Goal: Task Accomplishment & Management: Manage account settings

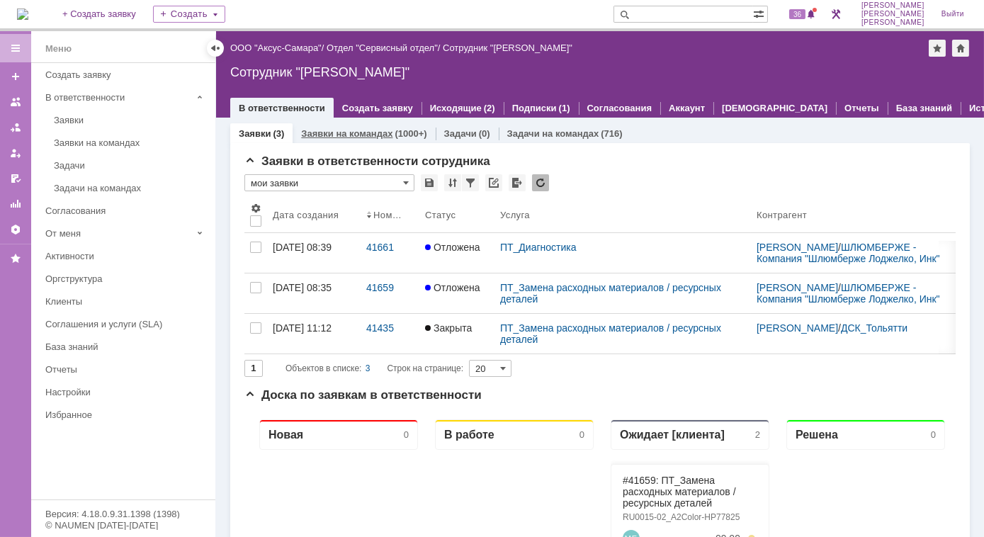
click at [369, 133] on link "Заявки на командах" at bounding box center [346, 133] width 91 height 11
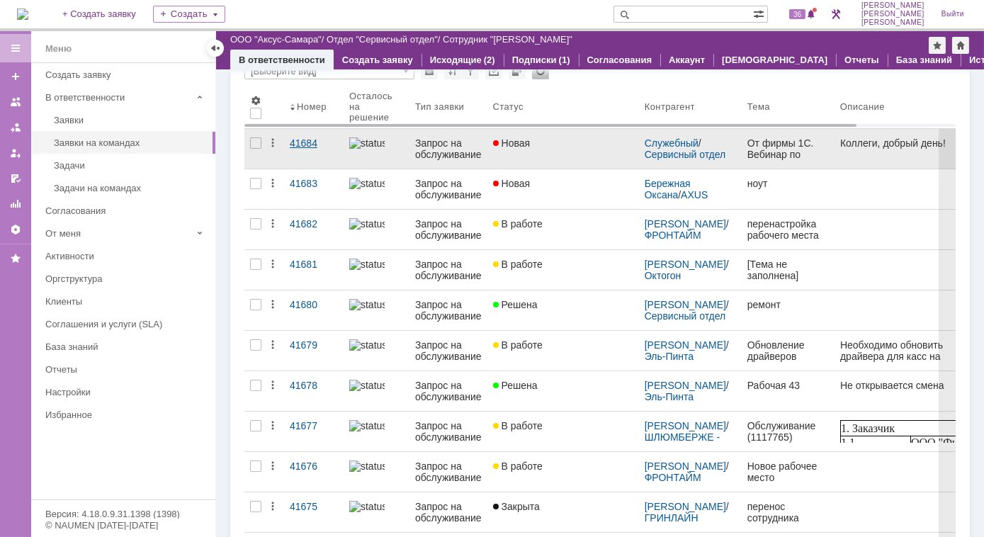
click at [300, 146] on div "41684" at bounding box center [314, 142] width 48 height 11
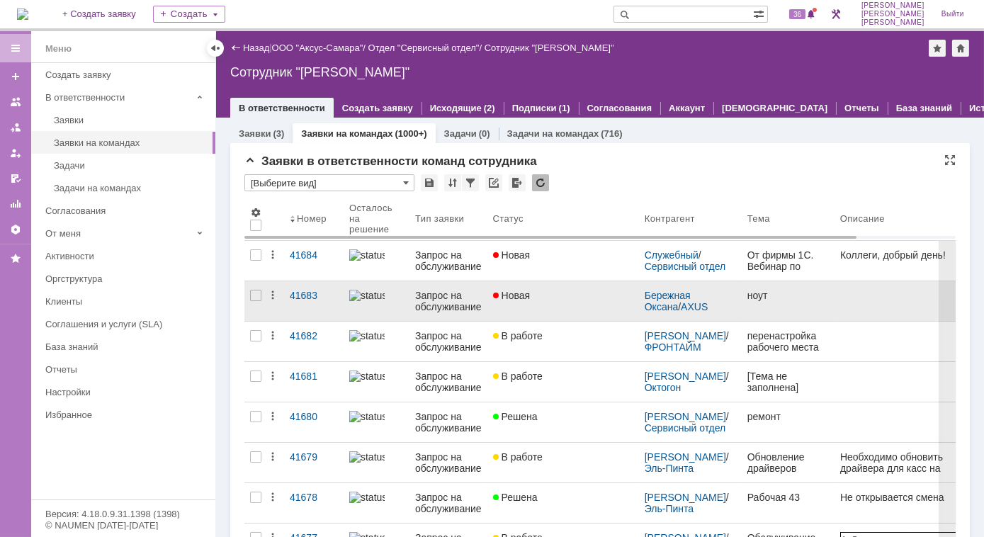
click at [366, 297] on img at bounding box center [366, 295] width 35 height 11
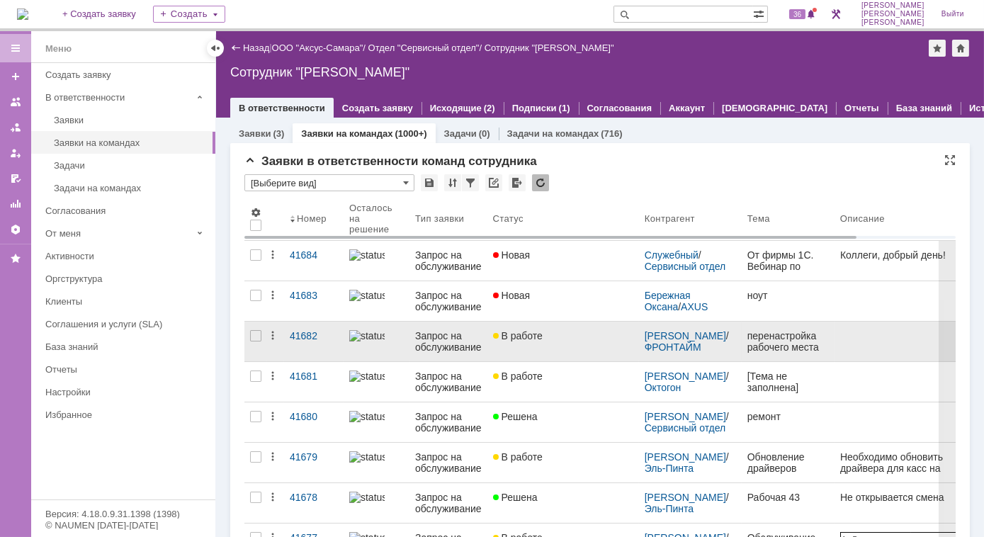
click at [360, 339] on img at bounding box center [366, 335] width 35 height 11
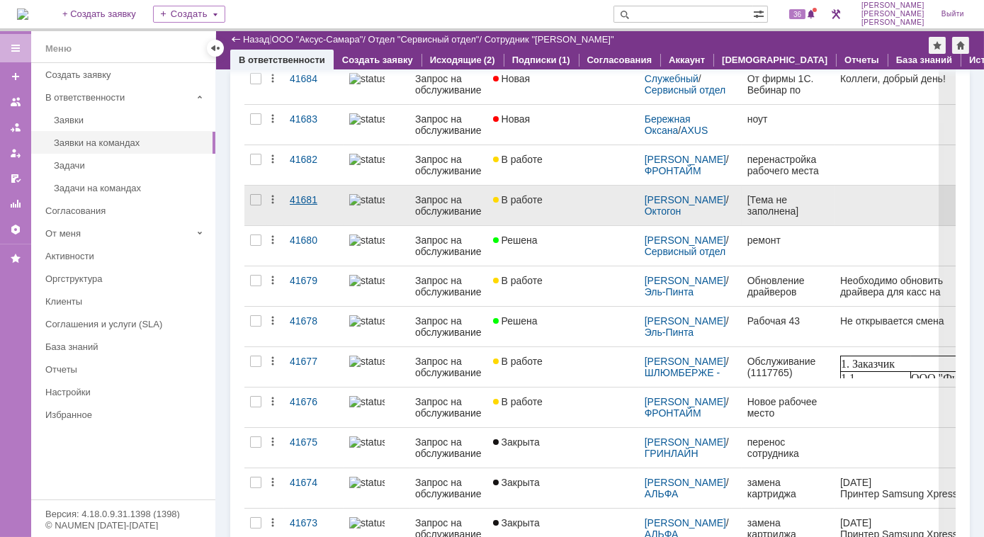
click at [302, 201] on div "41681" at bounding box center [314, 199] width 48 height 11
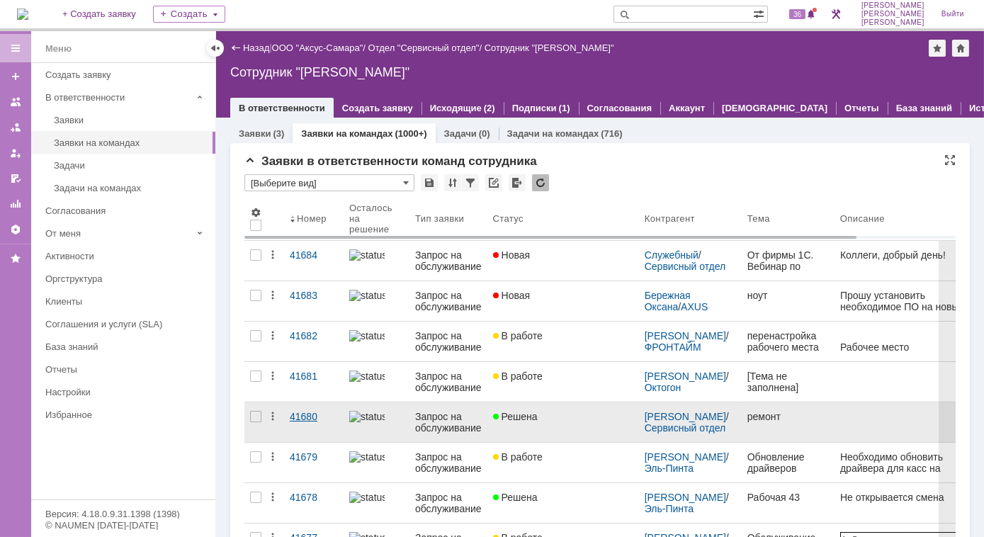
click at [288, 415] on link "41680" at bounding box center [313, 422] width 59 height 40
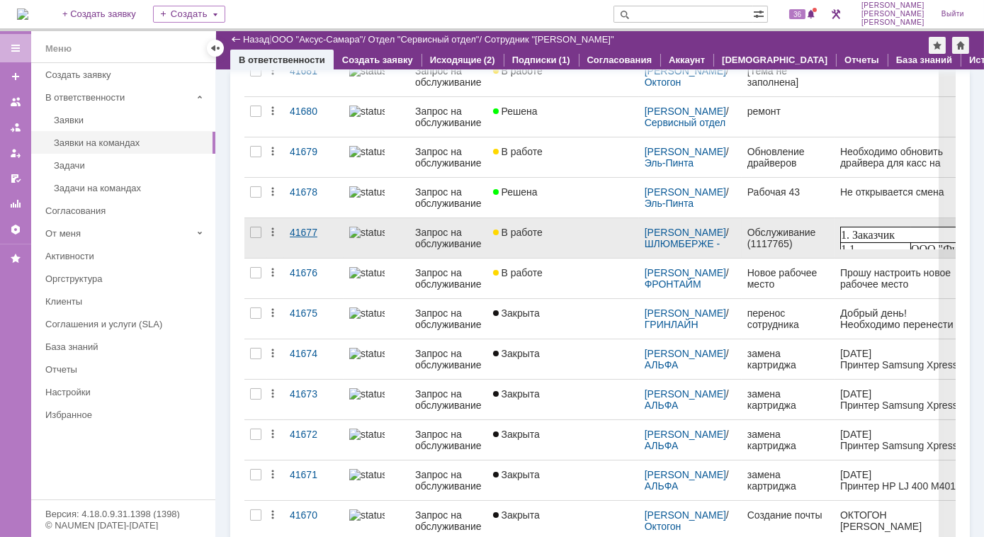
click at [306, 229] on div "41677" at bounding box center [314, 232] width 48 height 11
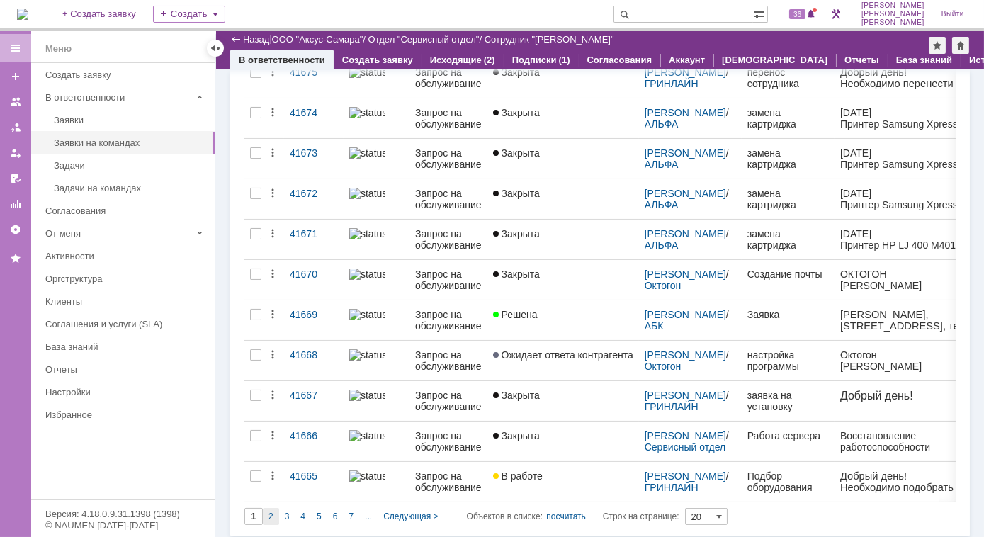
click at [275, 511] on div "2" at bounding box center [271, 516] width 16 height 17
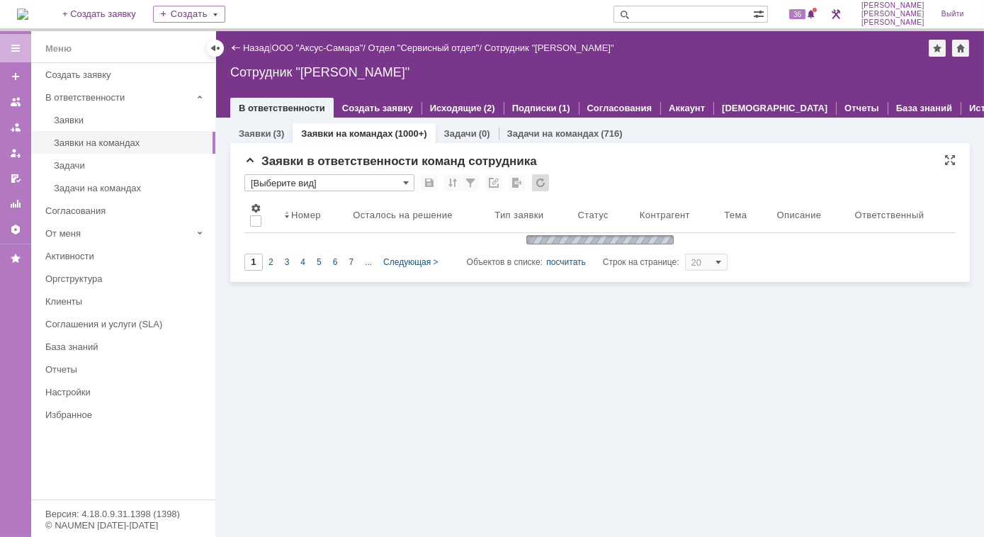
type input "2"
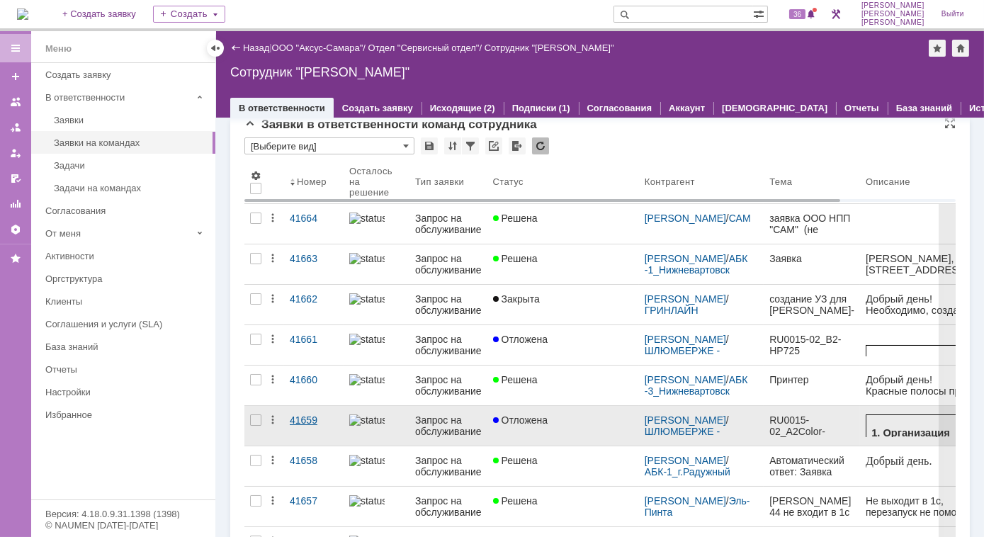
click at [296, 419] on div "41659" at bounding box center [314, 419] width 48 height 11
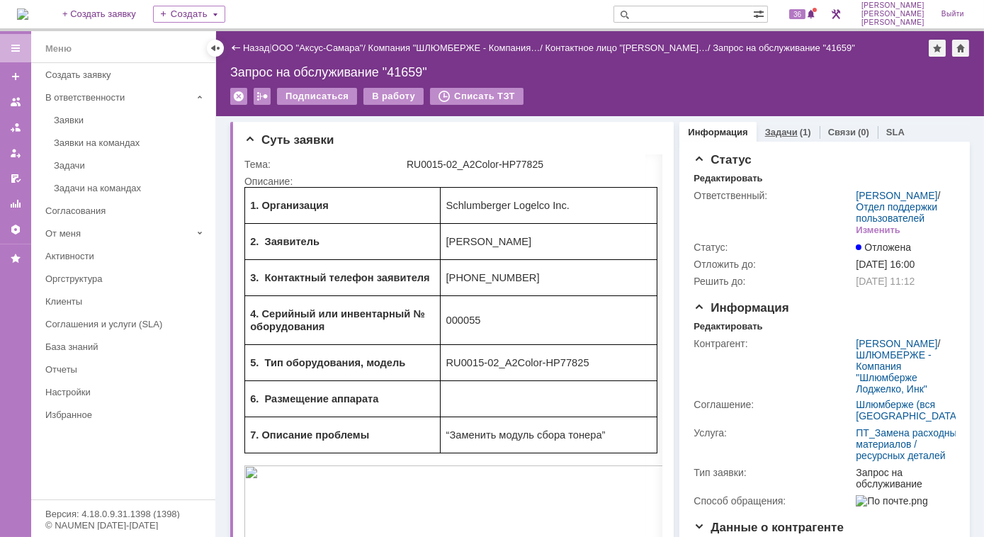
click at [780, 132] on link "Задачи" at bounding box center [781, 132] width 33 height 11
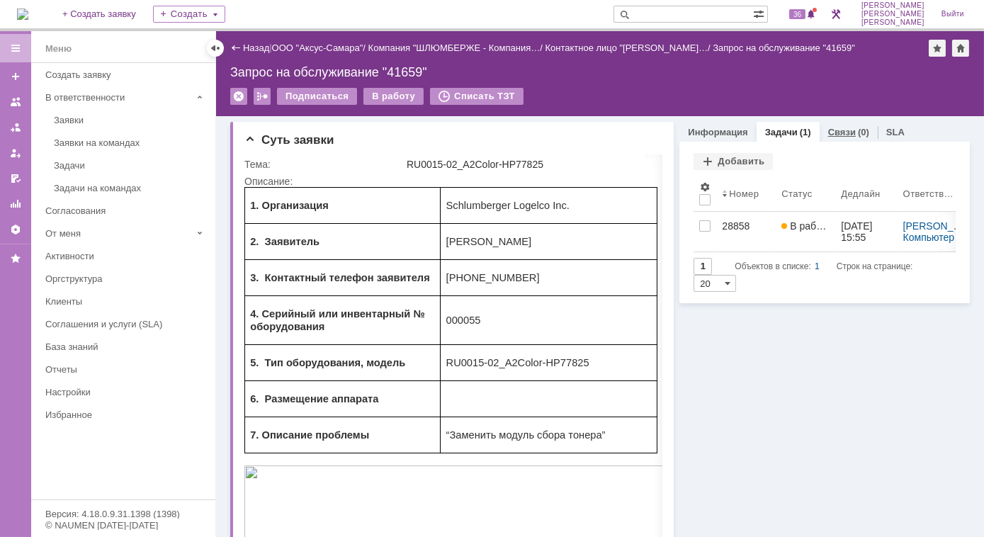
click at [839, 128] on link "Связи" at bounding box center [842, 132] width 28 height 11
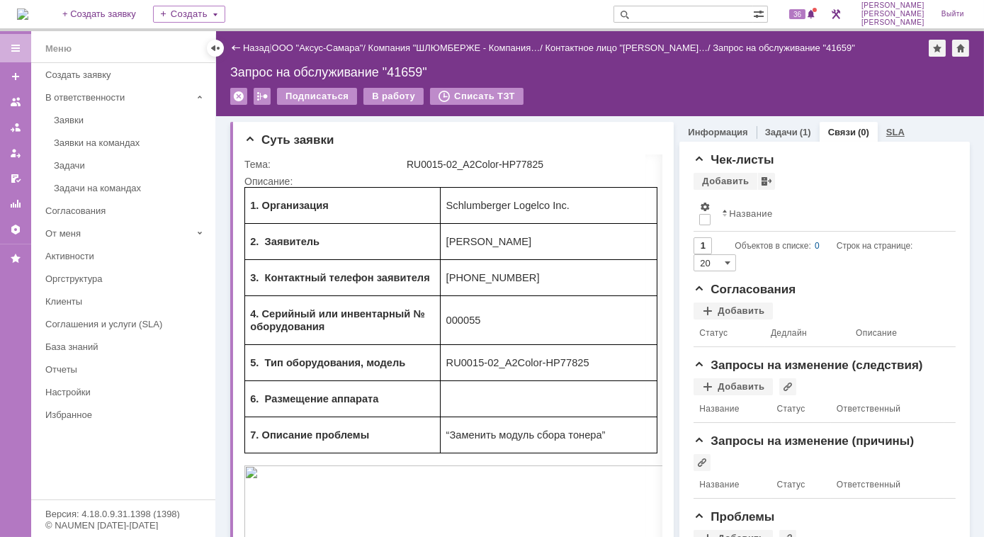
click at [886, 130] on link "SLA" at bounding box center [895, 132] width 18 height 11
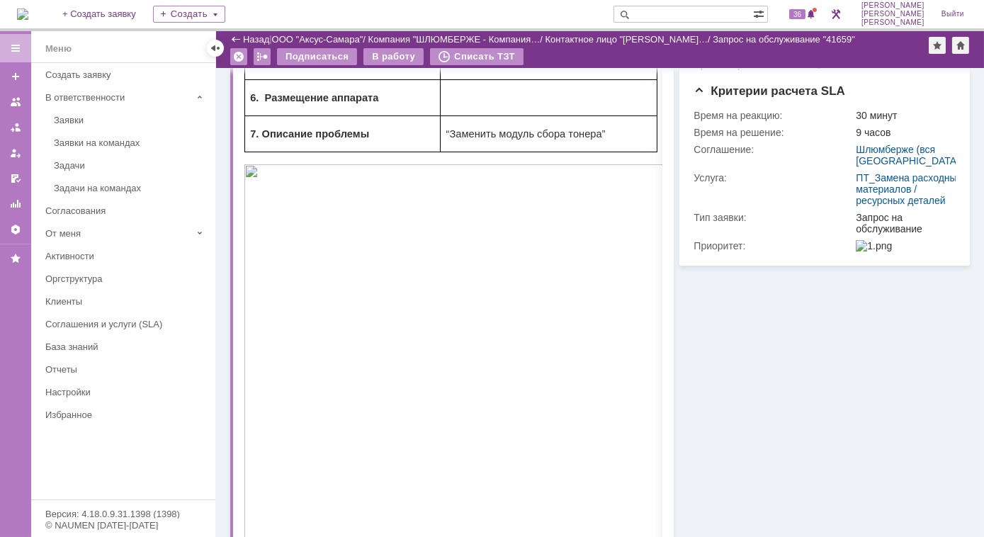
scroll to position [322, 0]
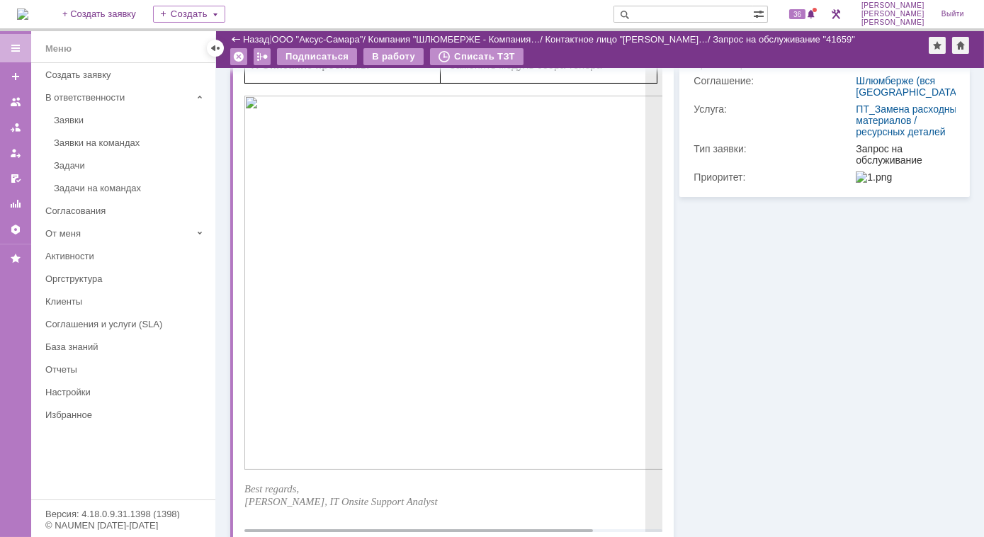
click at [535, 334] on img at bounding box center [492, 283] width 496 height 374
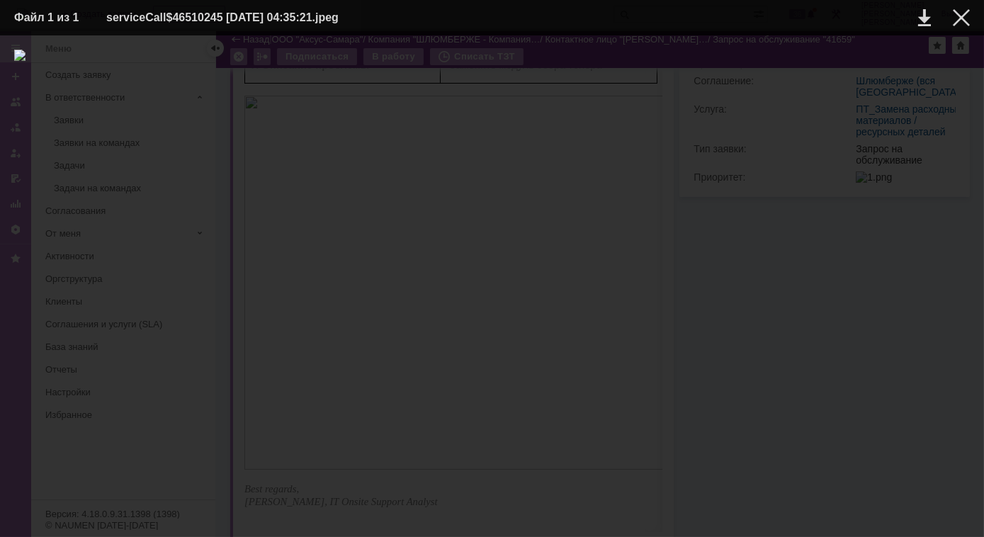
click at [768, 324] on img at bounding box center [491, 286] width 955 height 473
